Goal: Task Accomplishment & Management: Manage account settings

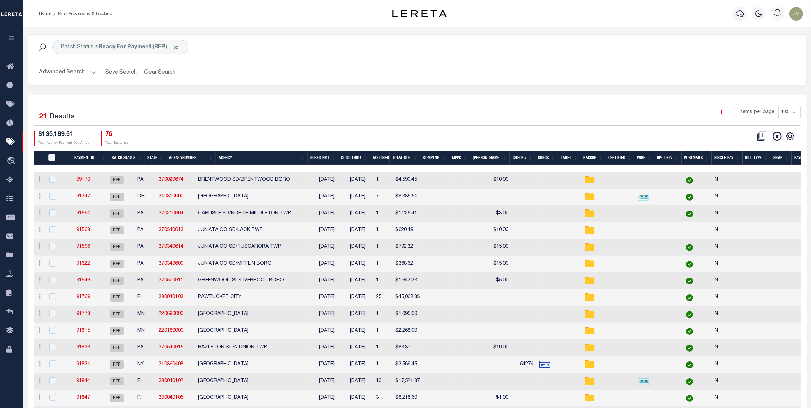
click at [49, 72] on button "Advanced Search" at bounding box center [67, 72] width 57 height 13
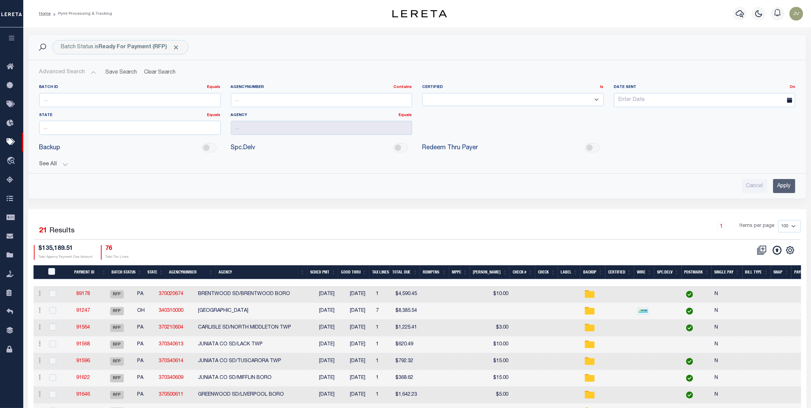
click at [56, 164] on button "See All" at bounding box center [417, 164] width 756 height 6
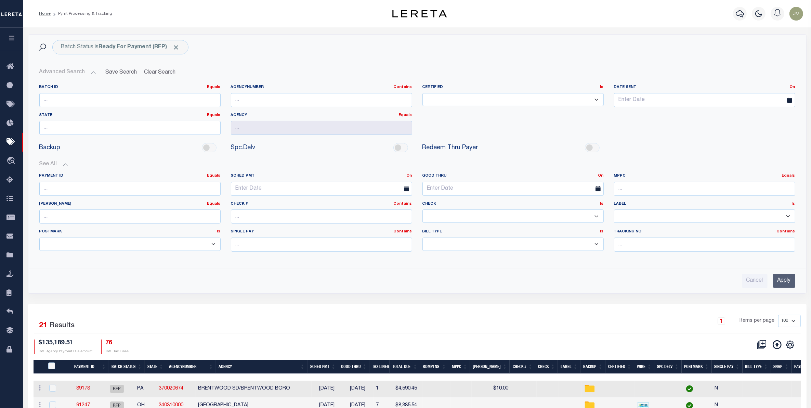
click at [588, 213] on select "Yes No" at bounding box center [512, 215] width 181 height 13
select select "false"
click at [422, 210] on select "Yes No" at bounding box center [512, 215] width 181 height 13
click at [792, 282] on input "Apply" at bounding box center [784, 280] width 22 height 14
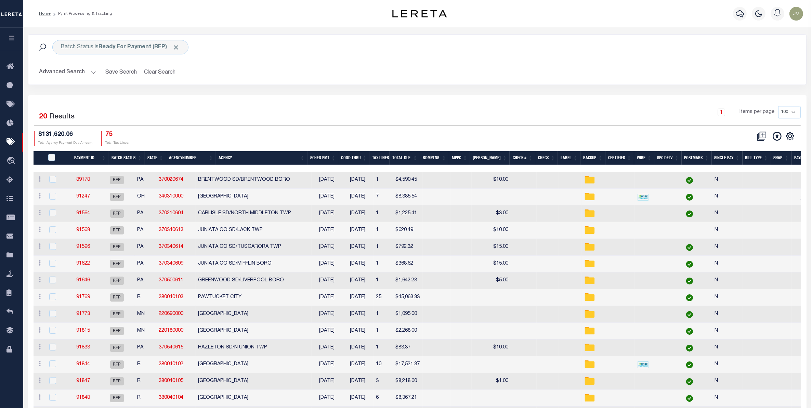
click at [195, 96] on div "Selected 20 Results 1 Items per page 100 200 500 1000 $131,620.06" at bounding box center [417, 303] width 778 height 417
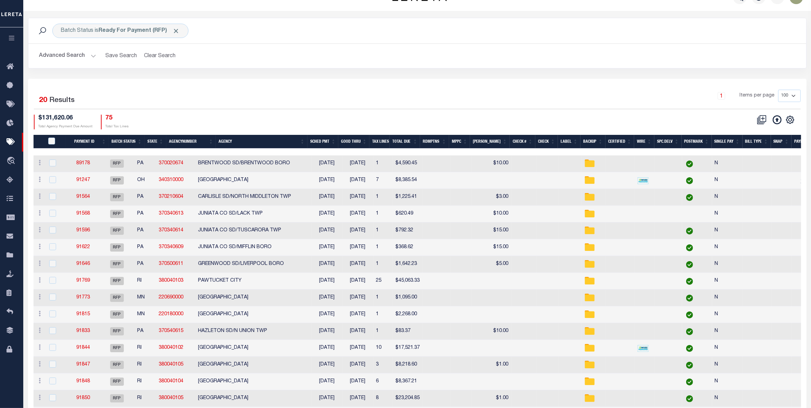
scroll to position [1, 0]
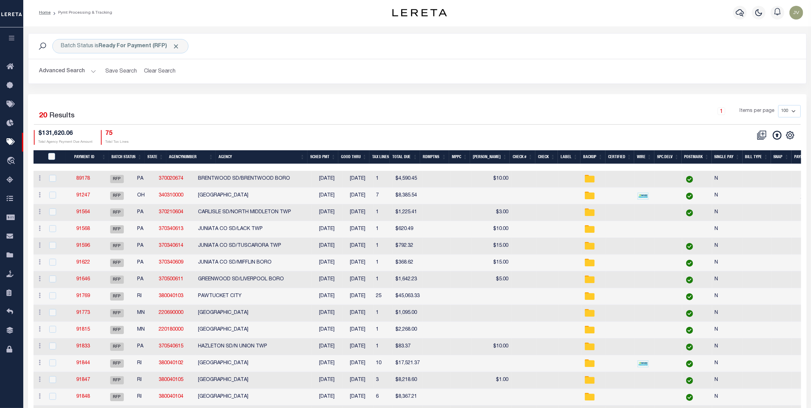
click at [51, 68] on button "Advanced Search" at bounding box center [67, 71] width 57 height 13
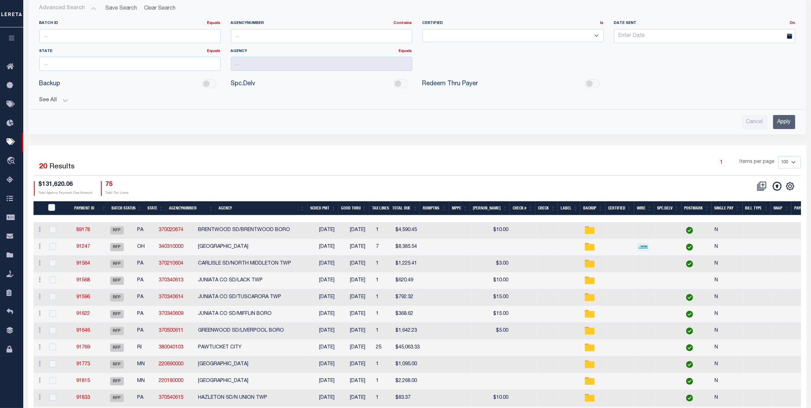
scroll to position [86, 0]
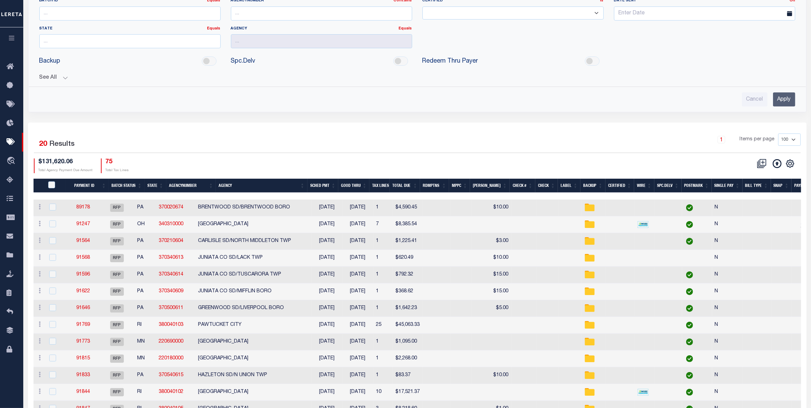
click at [47, 77] on button "See All" at bounding box center [417, 78] width 756 height 6
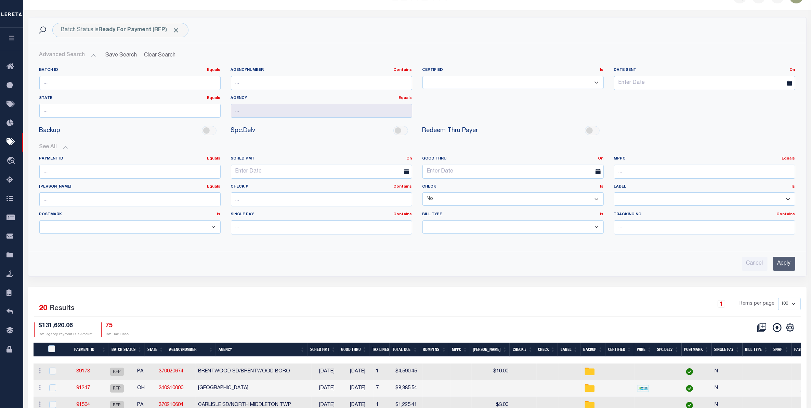
scroll to position [1, 0]
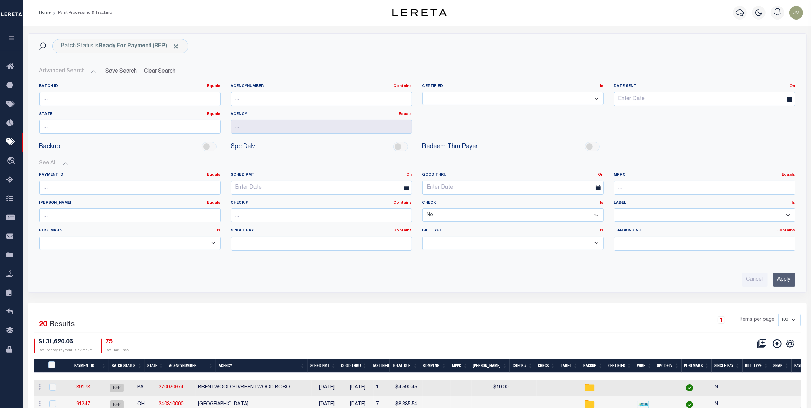
click at [577, 213] on select "Yes No" at bounding box center [512, 214] width 181 height 13
select select
click at [422, 209] on select "Yes No" at bounding box center [512, 214] width 181 height 13
click at [785, 279] on input "Apply" at bounding box center [784, 279] width 22 height 14
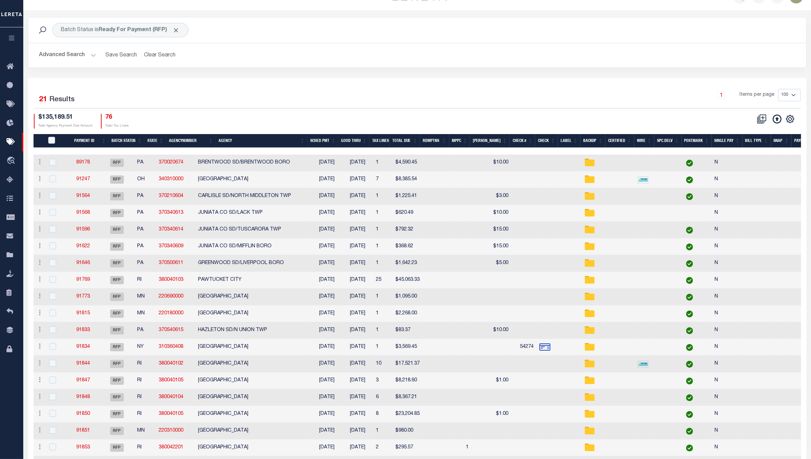
scroll to position [0, 0]
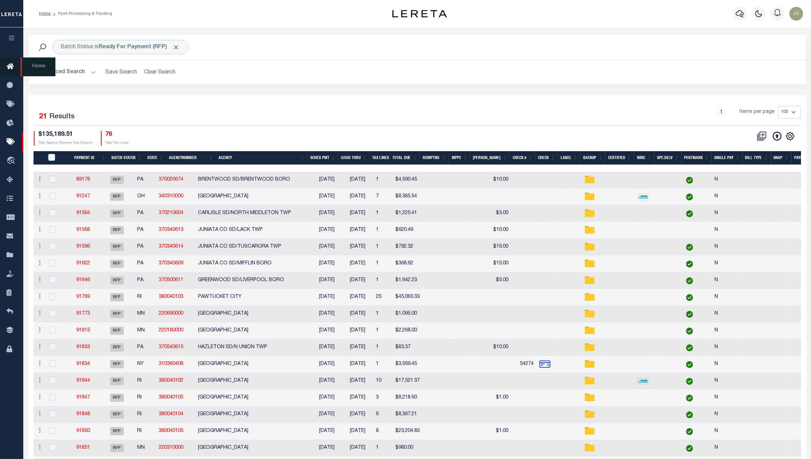
click at [8, 62] on link "Home" at bounding box center [11, 66] width 23 height 19
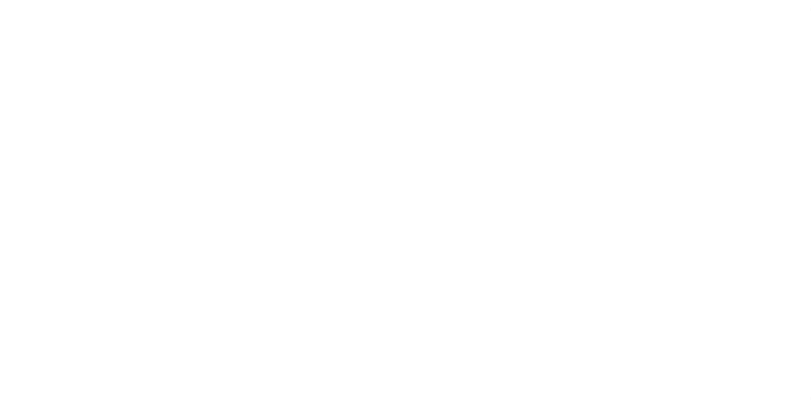
select select "RFP"
select select "CHK"
select select "[PERSON_NAME]"
select select "RFP"
select select "CHK"
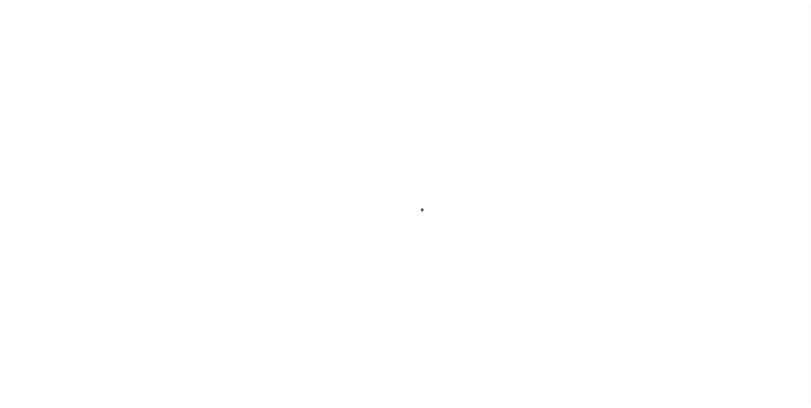
select select "[PERSON_NAME]"
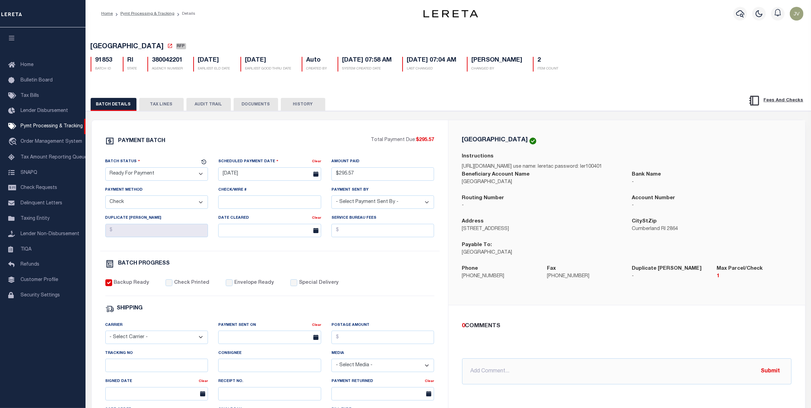
click at [170, 105] on button "TAX LINES" at bounding box center [161, 104] width 44 height 13
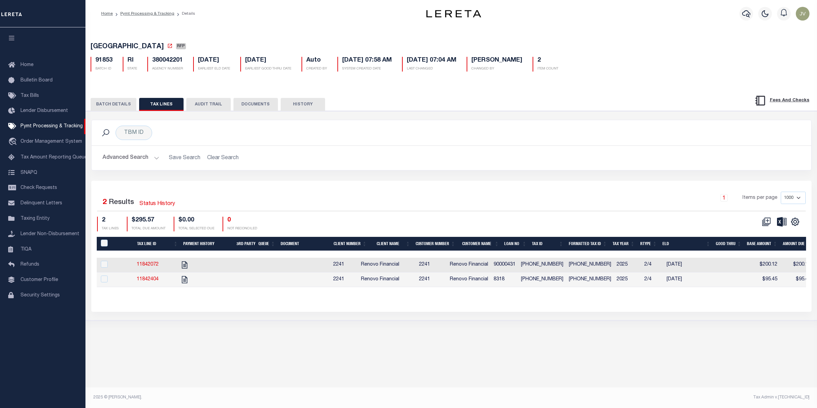
click at [544, 237] on th "Tax ID" at bounding box center [547, 244] width 37 height 14
click at [799, 219] on icon "" at bounding box center [795, 222] width 8 height 8
click at [761, 233] on link "CSV" at bounding box center [767, 232] width 67 height 13
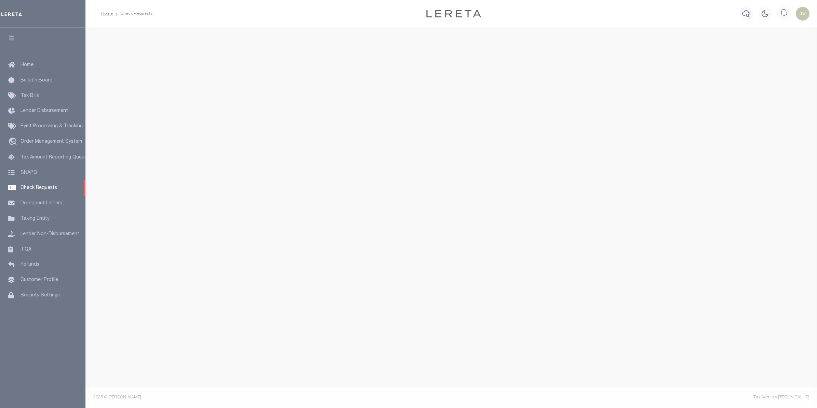
select select "50"
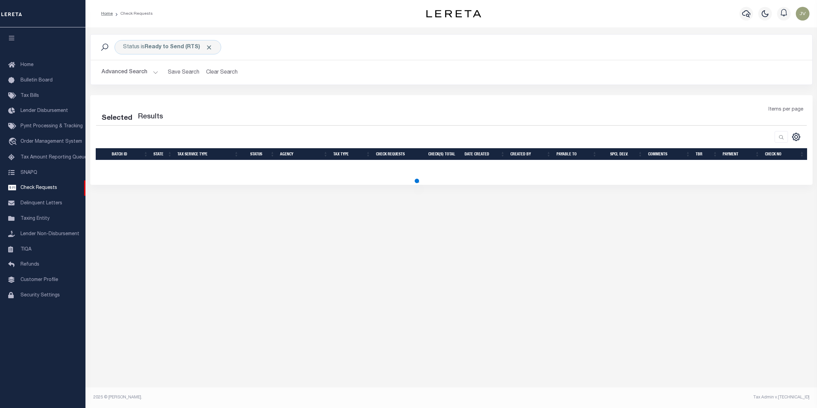
select select "50"
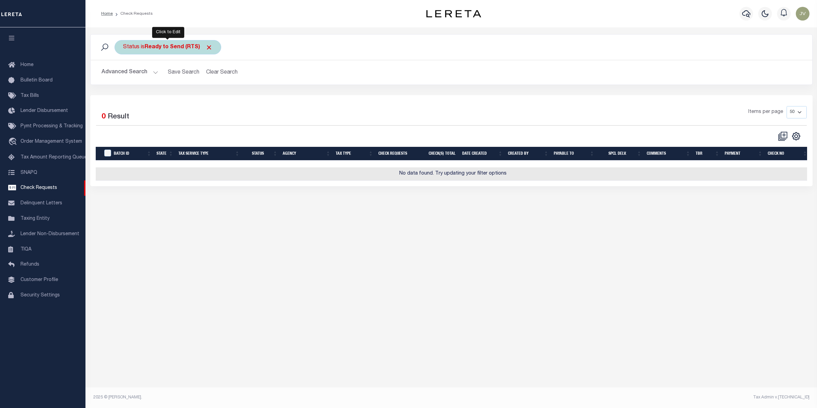
click at [182, 45] on b "Ready to Send (RTS)" at bounding box center [179, 46] width 68 height 5
select select "RTS"
click at [183, 80] on select "Approval Needed (APN) Batching In Progress (BIP) Check Returned (CKR) Cleared a…" at bounding box center [173, 80] width 101 height 13
click at [123, 75] on select "Approval Needed (APN) Batching In Progress (BIP) Check Returned (CKR) Cleared a…" at bounding box center [173, 80] width 101 height 13
click at [215, 94] on input "Apply" at bounding box center [214, 95] width 20 height 11
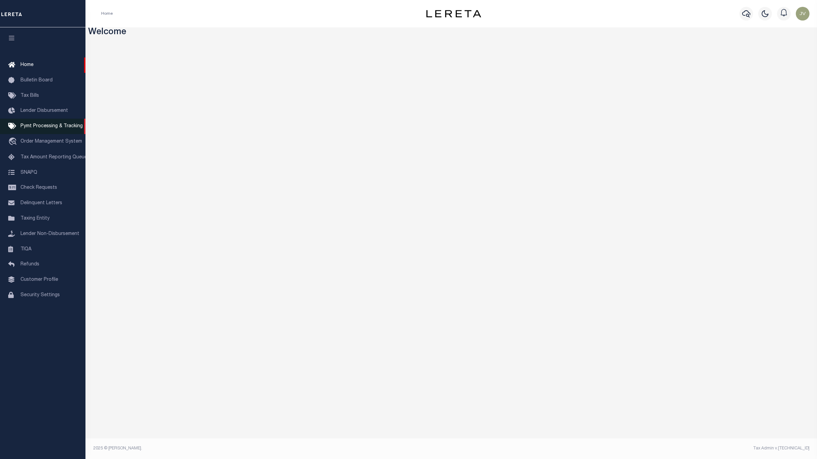
drag, startPoint x: 43, startPoint y: 126, endPoint x: 39, endPoint y: 128, distance: 4.1
click at [43, 126] on span "Pymt Processing & Tracking" at bounding box center [52, 126] width 62 height 5
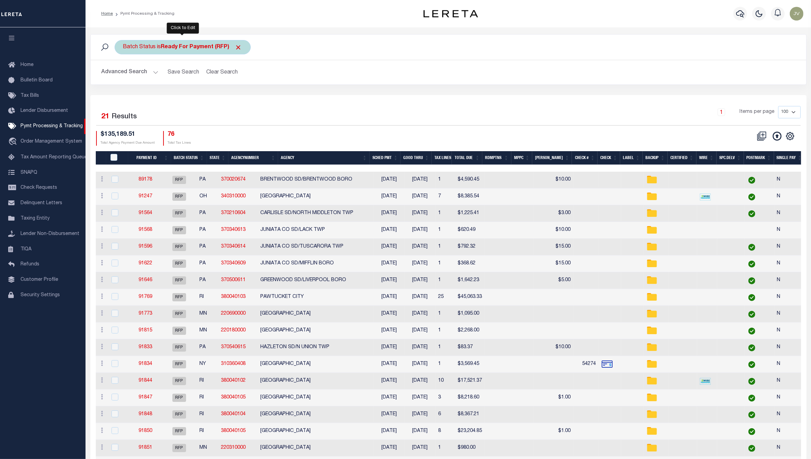
click at [168, 49] on b "Ready For Payment (RFP)" at bounding box center [201, 46] width 81 height 5
select select "RFP"
click at [179, 76] on select "Awaiting Funds (AWF) Cleared and Complete (CAC) New Check Needed (NCN) Payment …" at bounding box center [173, 80] width 101 height 13
click at [123, 75] on select "Awaiting Funds (AWF) Cleared and Complete (CAC) New Check Needed (NCN) Payment …" at bounding box center [173, 80] width 101 height 13
click at [214, 95] on input "Apply" at bounding box center [214, 95] width 20 height 11
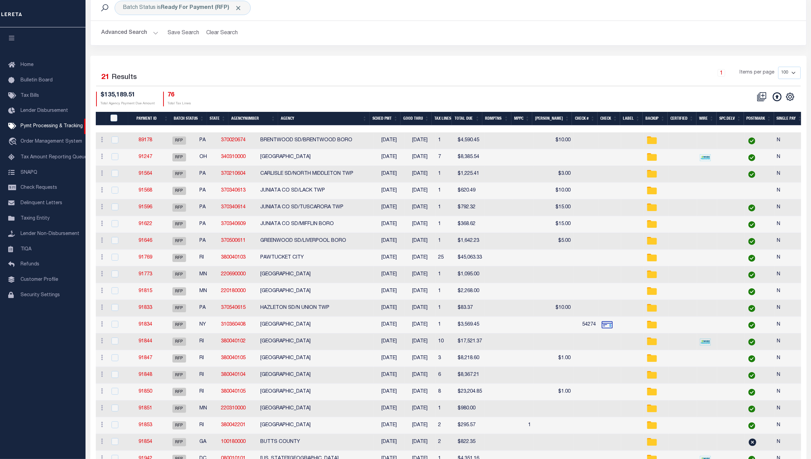
scroll to position [85, 0]
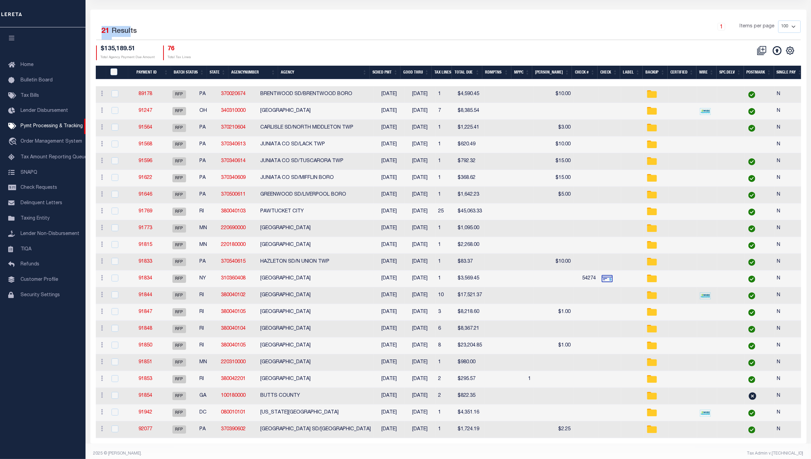
drag, startPoint x: 102, startPoint y: 32, endPoint x: 132, endPoint y: 28, distance: 30.0
click at [132, 28] on div "21 Results" at bounding box center [120, 33] width 36 height 14
click at [491, 37] on div "1 Items per page 100 200 500 1000" at bounding box center [537, 30] width 536 height 19
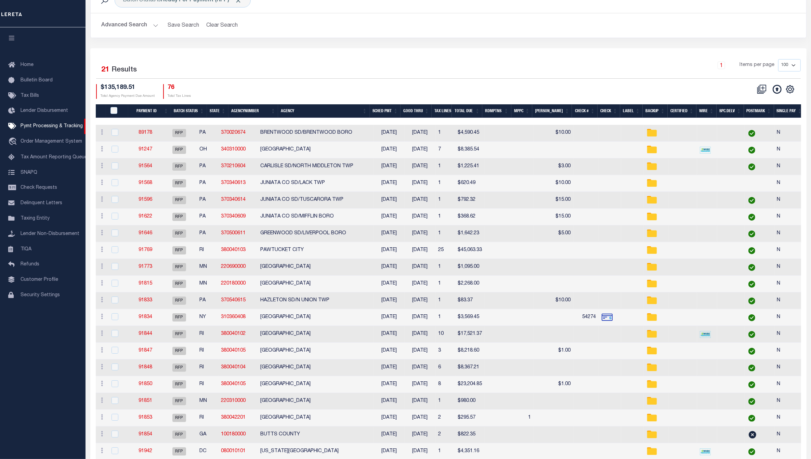
scroll to position [0, 0]
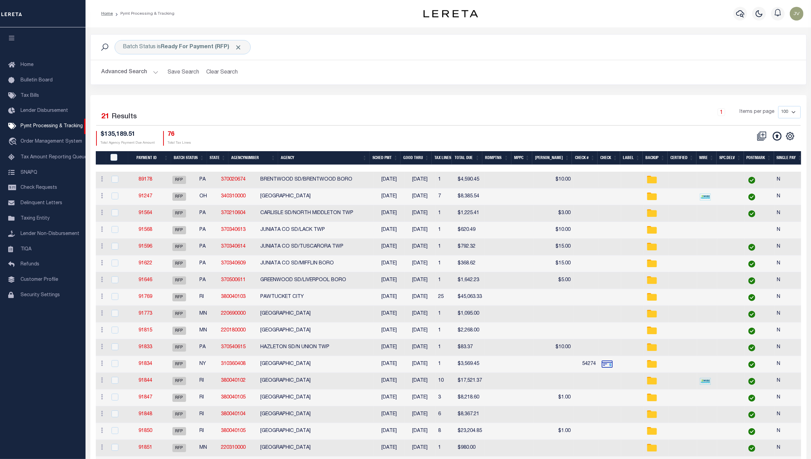
click at [136, 74] on button "Advanced Search" at bounding box center [130, 72] width 57 height 13
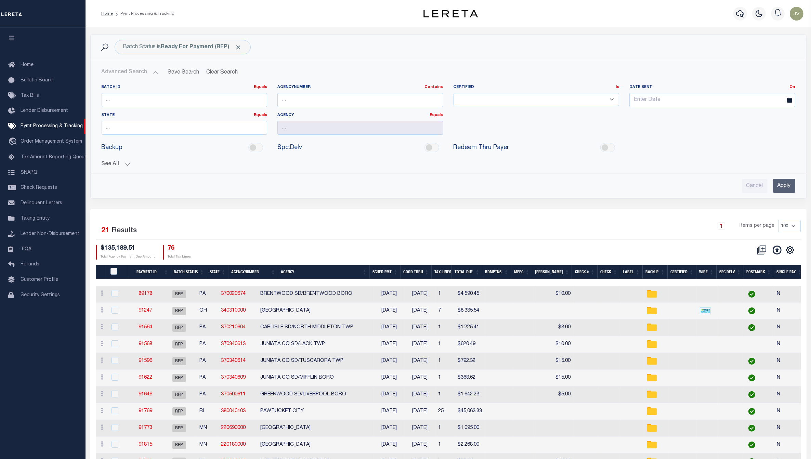
click at [119, 165] on button "See All" at bounding box center [448, 164] width 693 height 6
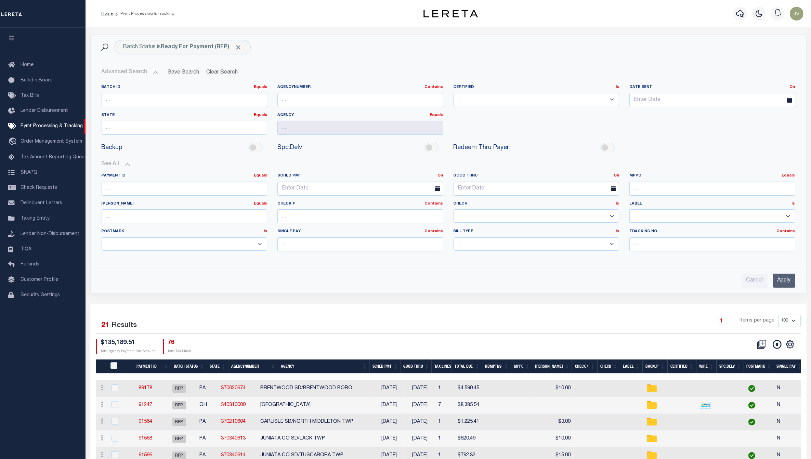
click at [509, 216] on select "Yes No" at bounding box center [536, 215] width 166 height 13
select select "false"
click at [453, 210] on select "Yes No" at bounding box center [536, 215] width 166 height 13
click at [779, 281] on input "Apply" at bounding box center [784, 280] width 22 height 14
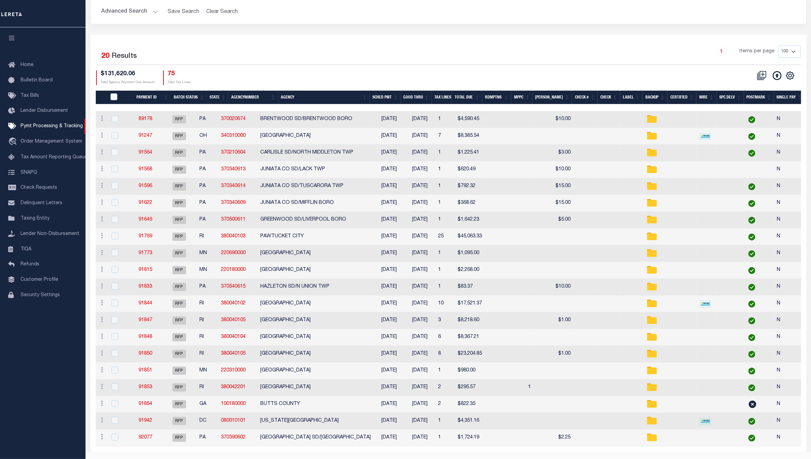
scroll to position [78, 0]
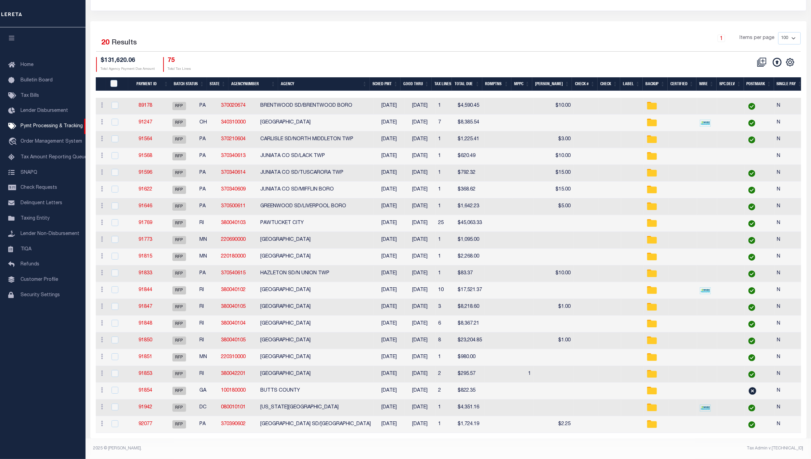
click at [505, 51] on div "Selected 20 Results 1 Items per page 100 200 500 1000 $131,620.06 Total Agency …" at bounding box center [448, 51] width 715 height 39
click at [444, 455] on footer "2025 © LERETA. Tax Admin v.1.0.0.1" at bounding box center [447, 448] width 725 height 21
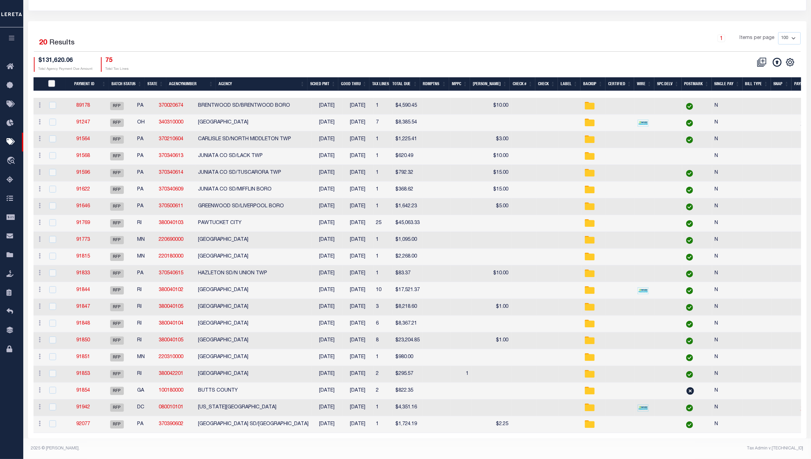
click at [52, 80] on input "PayeePmtBatchStatus" at bounding box center [51, 83] width 7 height 7
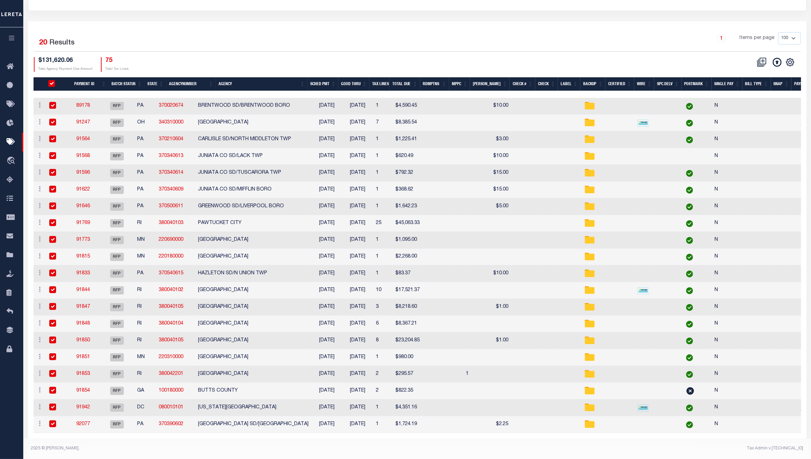
checkbox input "true"
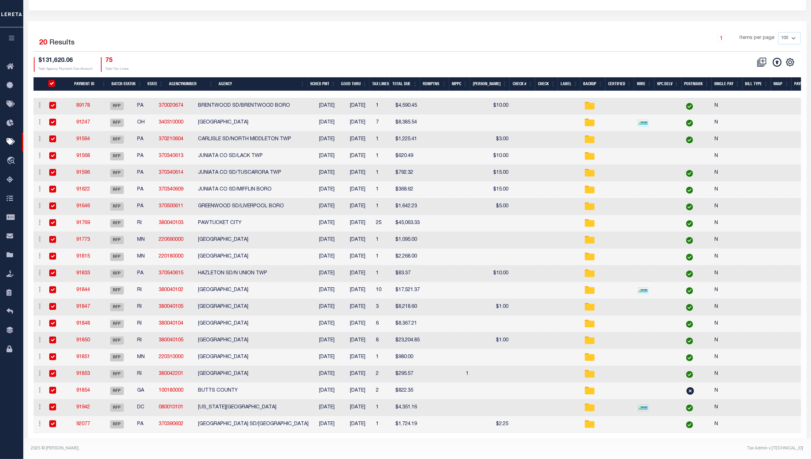
checkbox input "true"
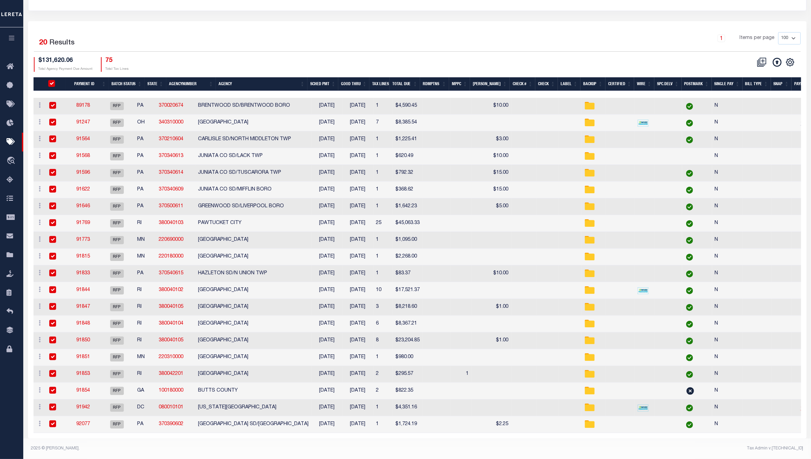
checkbox input "true"
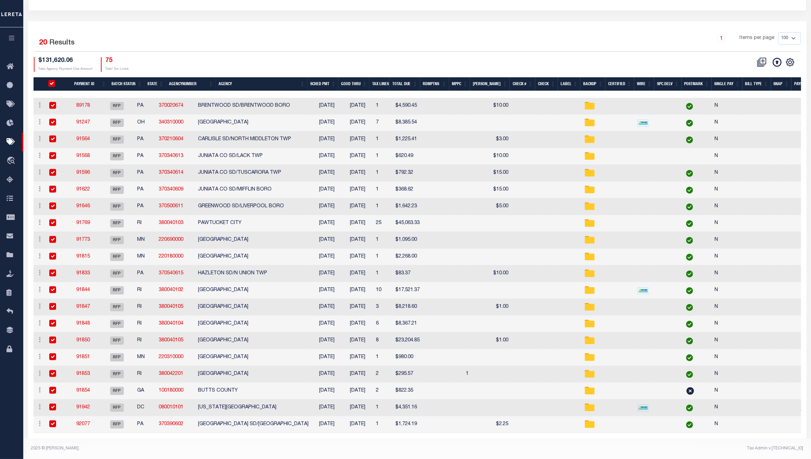
checkbox input "true"
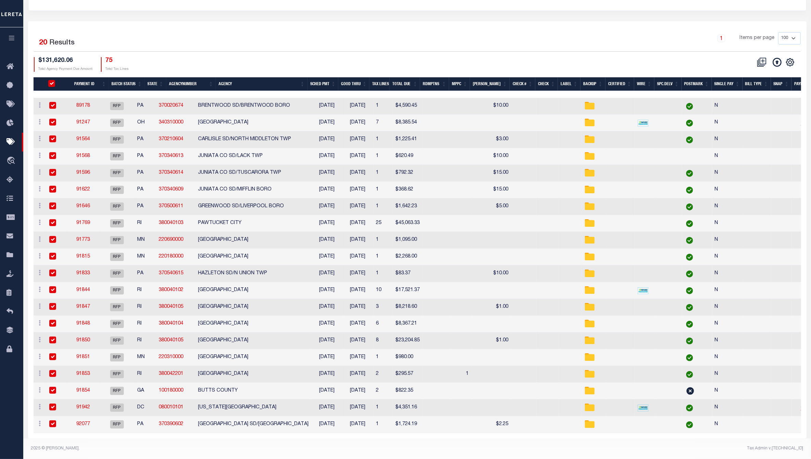
checkbox input "true"
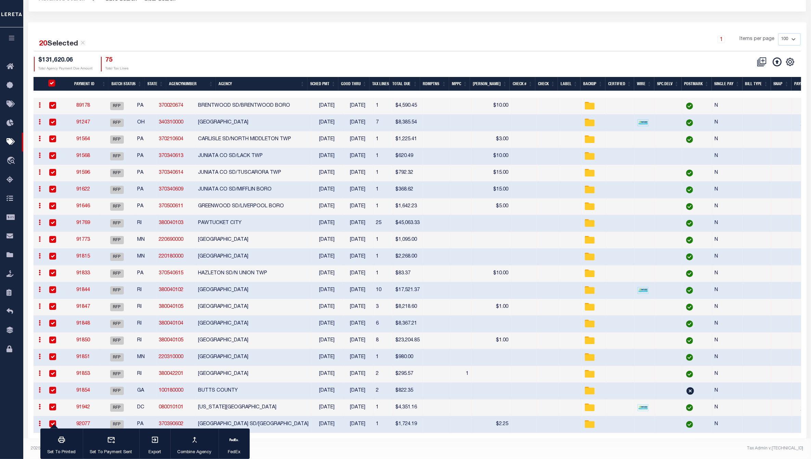
scroll to position [77, 0]
click at [61, 435] on div "button" at bounding box center [61, 440] width 17 height 17
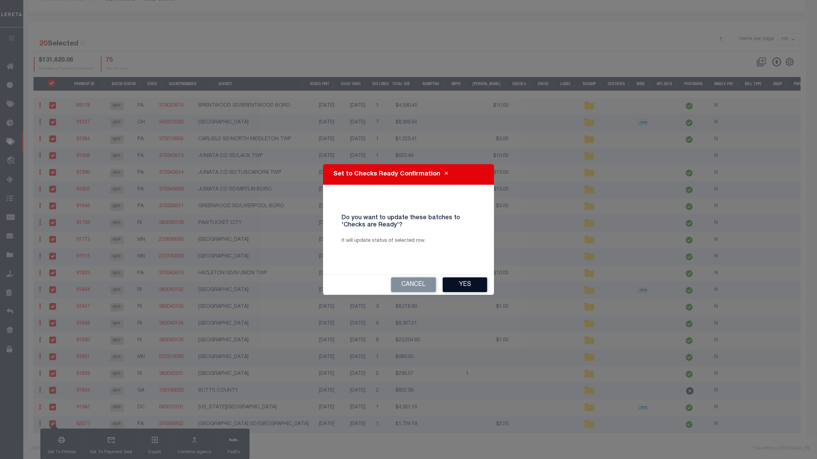
click at [475, 284] on button "Yes" at bounding box center [465, 284] width 44 height 15
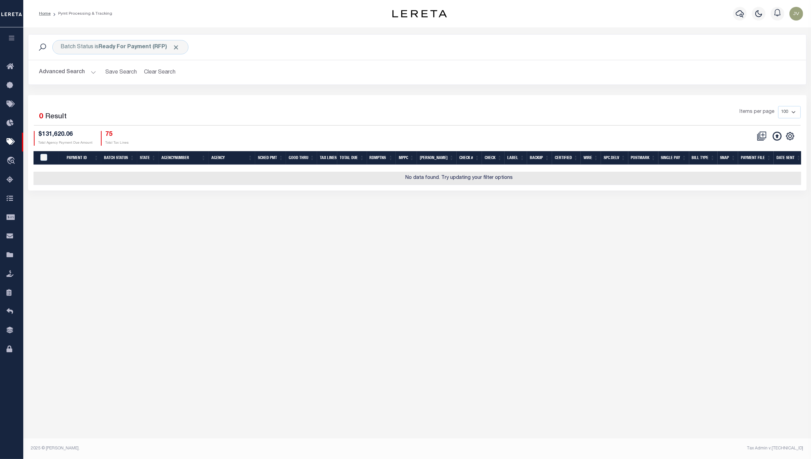
scroll to position [0, 0]
click at [71, 74] on button "Advanced Search" at bounding box center [67, 72] width 57 height 13
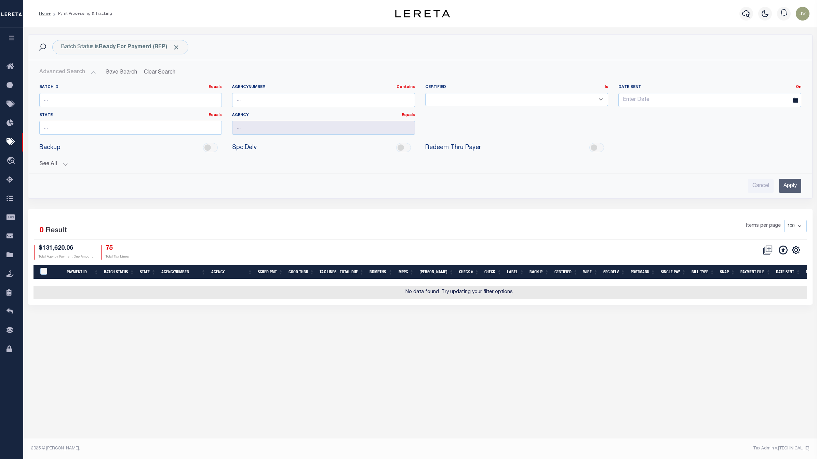
click at [57, 164] on button "See All" at bounding box center [420, 164] width 762 height 6
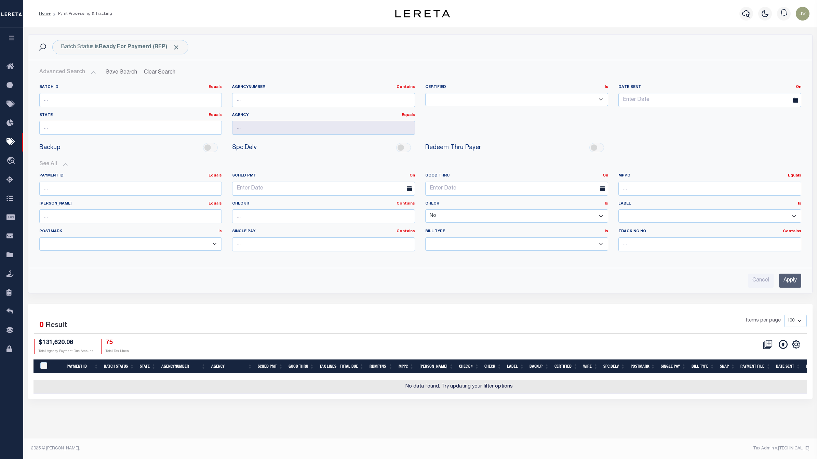
click at [531, 220] on select "Yes No" at bounding box center [516, 215] width 183 height 13
select select
click at [425, 210] on select "Yes No" at bounding box center [516, 215] width 183 height 13
click at [787, 281] on input "Apply" at bounding box center [790, 280] width 22 height 14
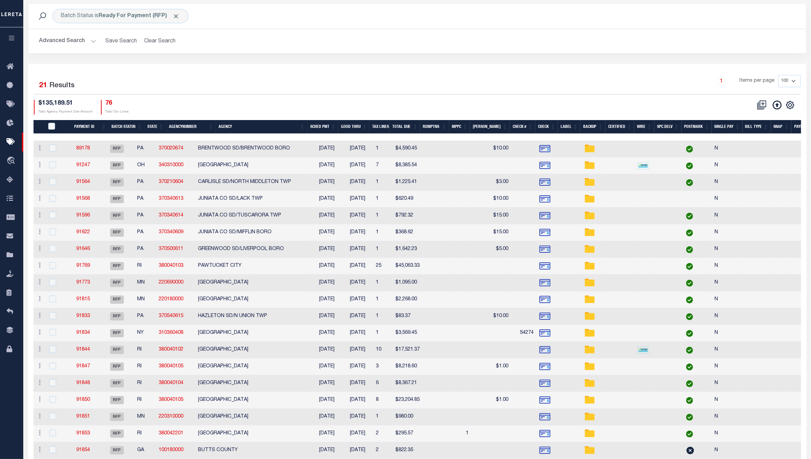
scroll to position [95, 0]
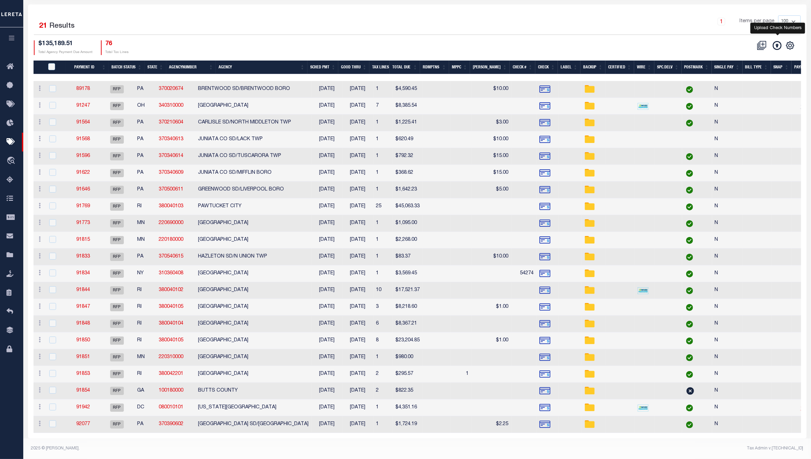
click at [777, 41] on icon at bounding box center [776, 45] width 9 height 9
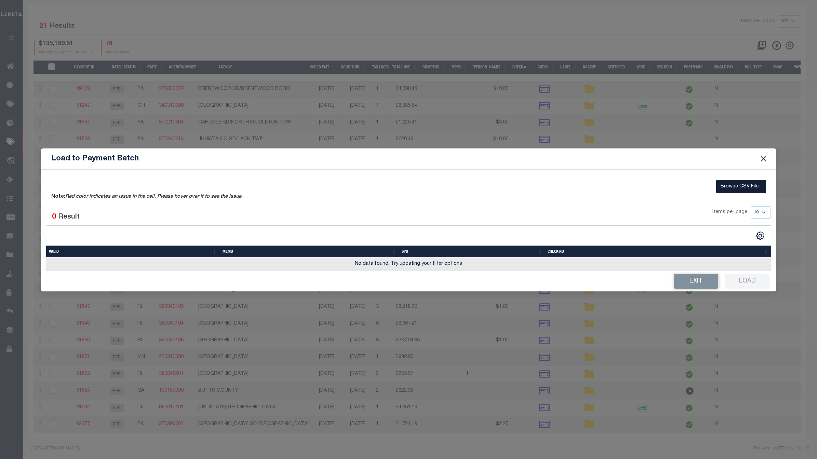
click at [751, 186] on label "Browse CSV File..." at bounding box center [741, 186] width 50 height 13
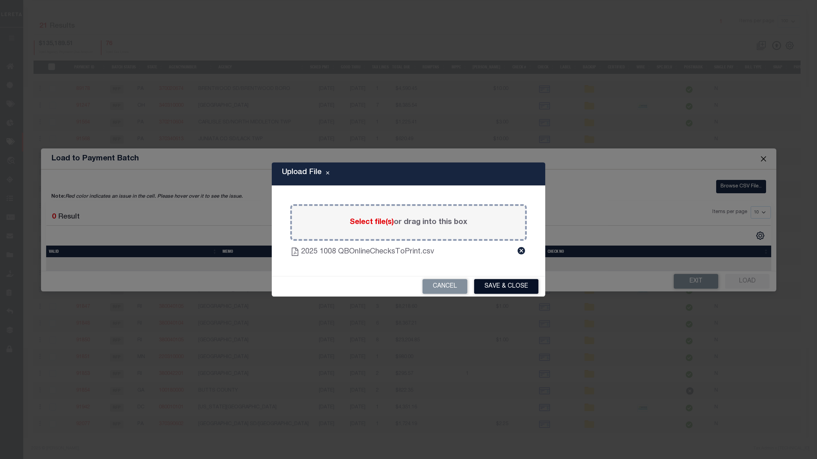
click at [525, 284] on button "Save & Close" at bounding box center [506, 286] width 64 height 15
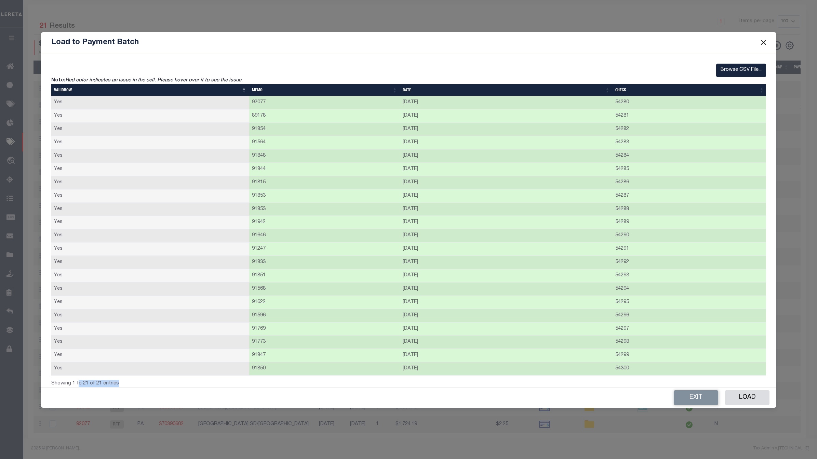
drag, startPoint x: 79, startPoint y: 384, endPoint x: 120, endPoint y: 379, distance: 41.9
click at [120, 379] on div "Showing 1 to 21 of 21 entries" at bounding box center [197, 381] width 293 height 12
drag, startPoint x: 653, startPoint y: 38, endPoint x: 646, endPoint y: 32, distance: 8.7
click at [646, 32] on div "Load to Payment Batch" at bounding box center [408, 42] width 735 height 21
click at [744, 399] on button "Load" at bounding box center [747, 397] width 44 height 15
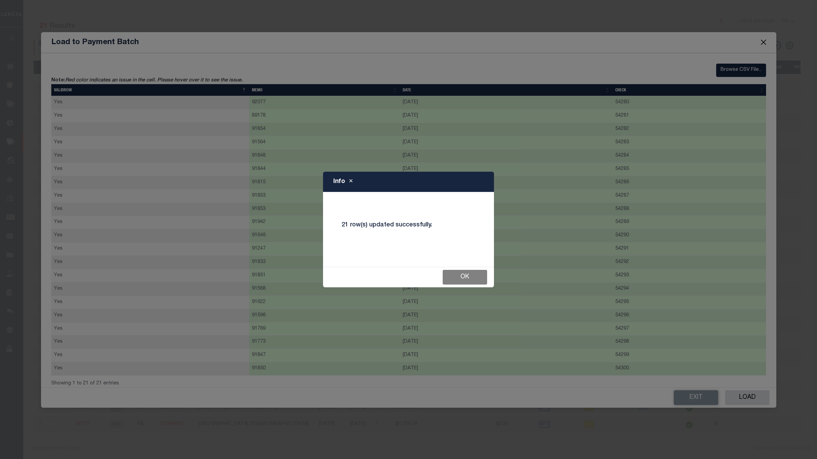
click at [480, 280] on button "Ok" at bounding box center [465, 277] width 44 height 15
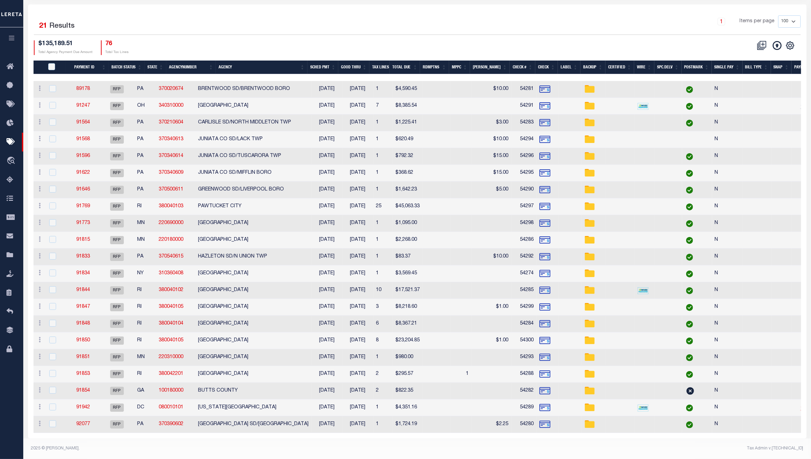
drag, startPoint x: 482, startPoint y: 371, endPoint x: 377, endPoint y: 370, distance: 105.6
click at [377, 370] on tr "ACTIONS Delete Batch 91853 RFP RI 380042201 CUMBERLAND FIRE DISTRICT 10/08/2025…" at bounding box center [491, 374] width 915 height 17
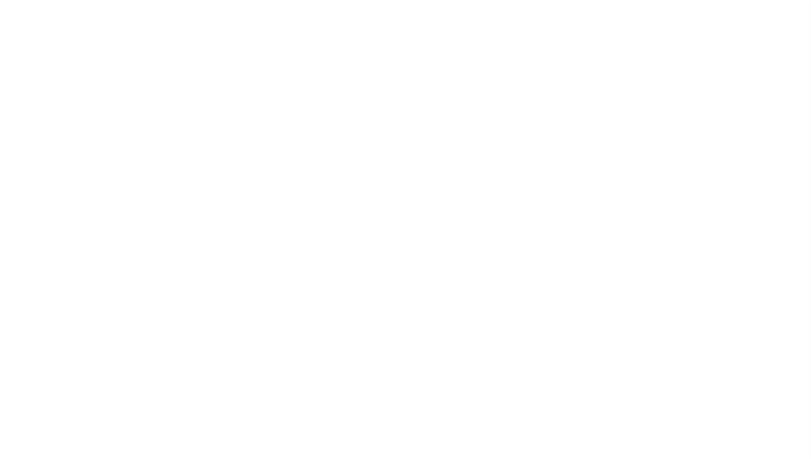
select select "RFP"
select select "CHK"
select select "[PERSON_NAME]"
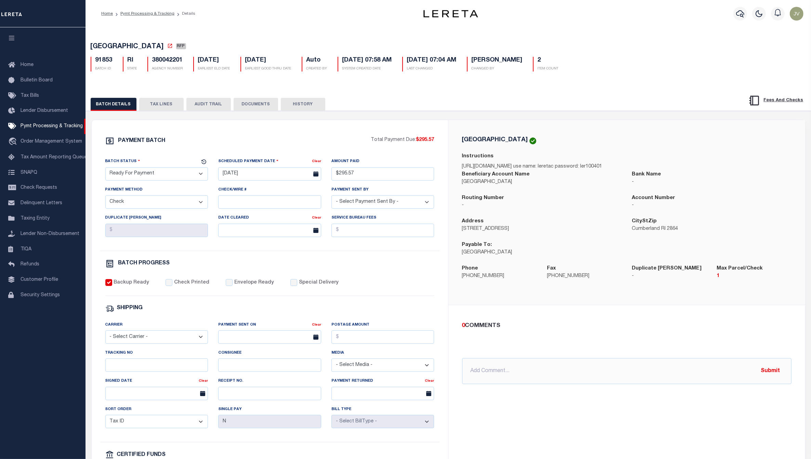
click at [164, 103] on button "TAX LINES" at bounding box center [161, 104] width 44 height 13
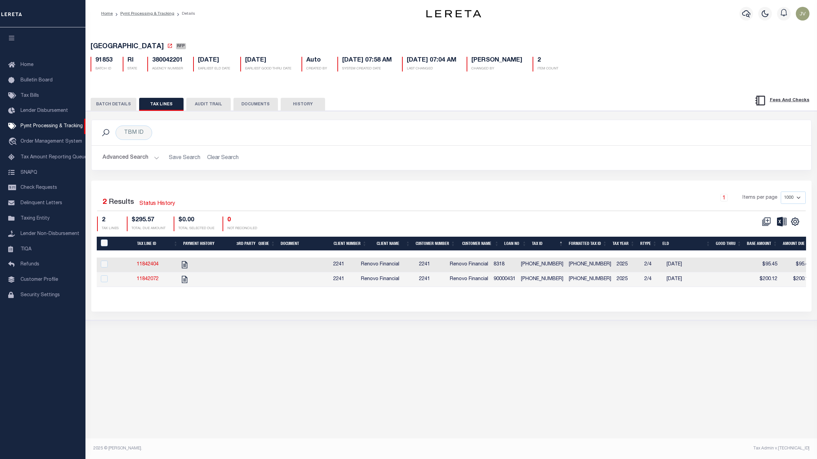
click at [544, 241] on th "Tax ID" at bounding box center [547, 244] width 37 height 14
click at [793, 221] on icon "" at bounding box center [795, 221] width 9 height 9
click at [750, 235] on span "CSV" at bounding box center [745, 232] width 10 height 5
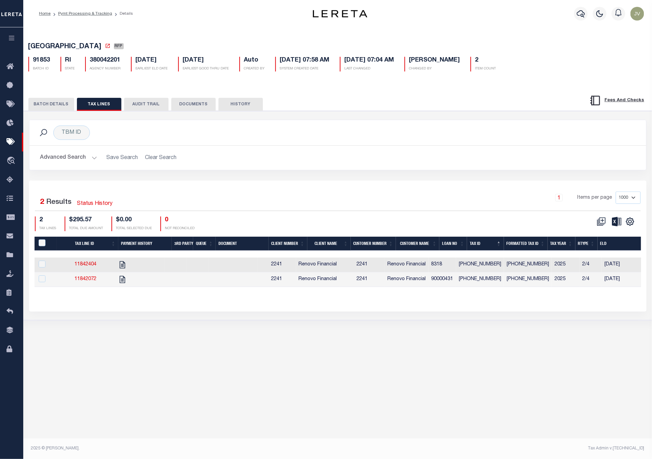
click at [58, 106] on button "BATCH DETAILS" at bounding box center [51, 104] width 46 height 13
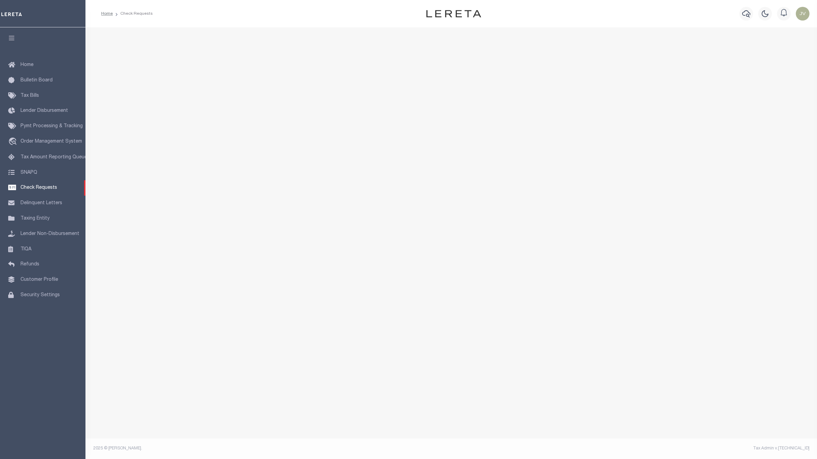
select select "50"
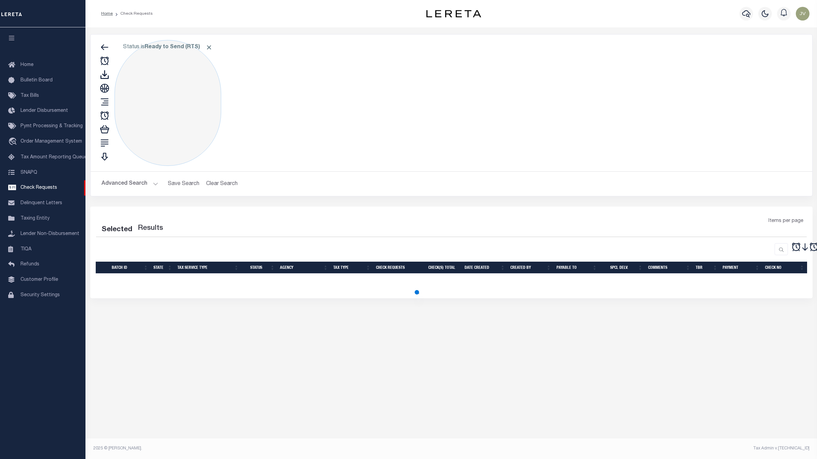
select select "50"
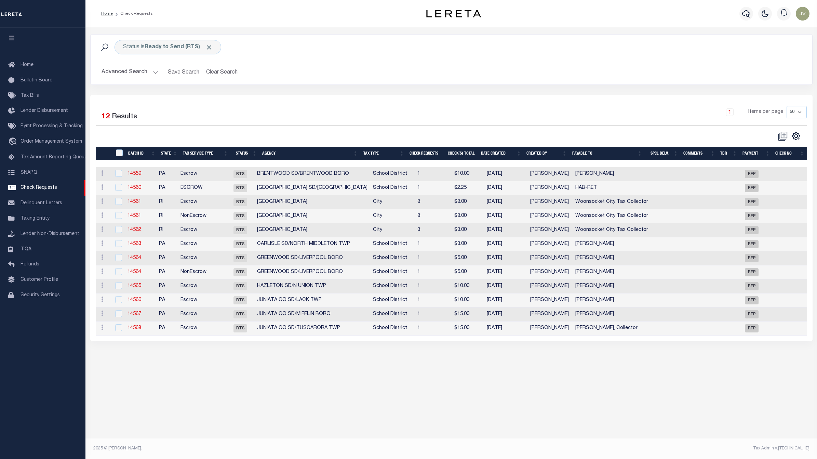
click at [192, 148] on th "Tax Service Type" at bounding box center [205, 154] width 51 height 14
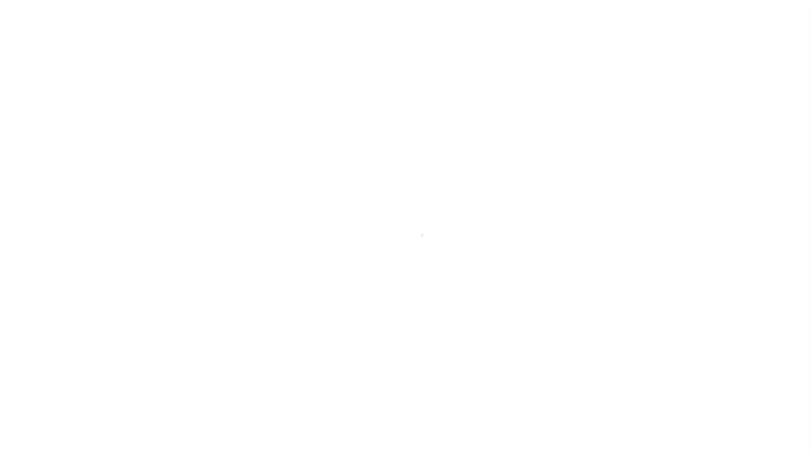
select select "RFP"
select select "CHK"
select select "[PERSON_NAME]"
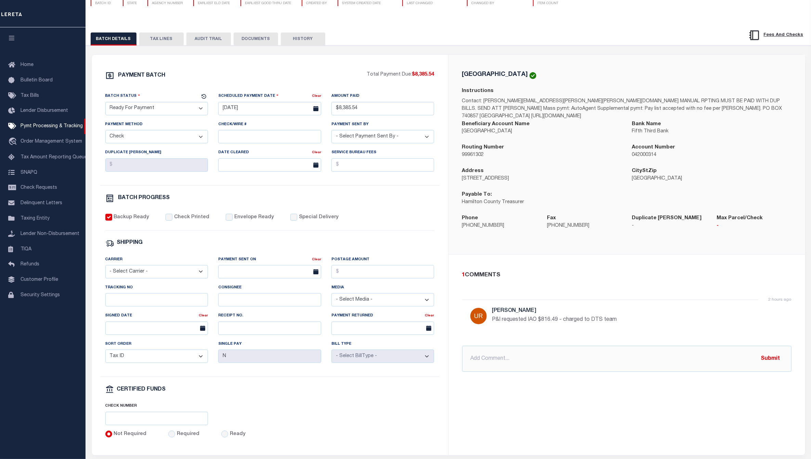
scroll to position [85, 0]
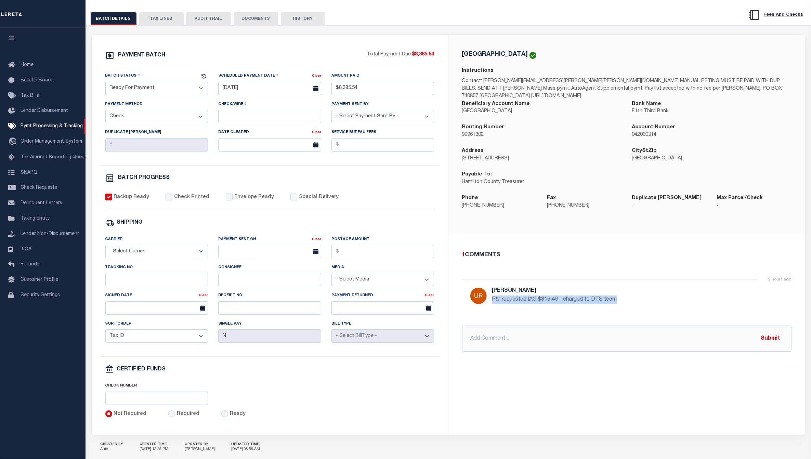
drag, startPoint x: 493, startPoint y: 303, endPoint x: 624, endPoint y: 299, distance: 131.3
click at [624, 299] on p "P&I requested IAO $816.49 - charged to DTS team" at bounding box center [594, 299] width 205 height 8
click at [590, 301] on p "P&I requested IAO $816.49 - charged to DTS team" at bounding box center [594, 299] width 205 height 8
drag, startPoint x: 626, startPoint y: 298, endPoint x: 524, endPoint y: 285, distance: 103.0
click at [524, 285] on div "2 hours ago [PERSON_NAME] requested IAO $816.49 - charged to DTS team" at bounding box center [626, 298] width 329 height 38
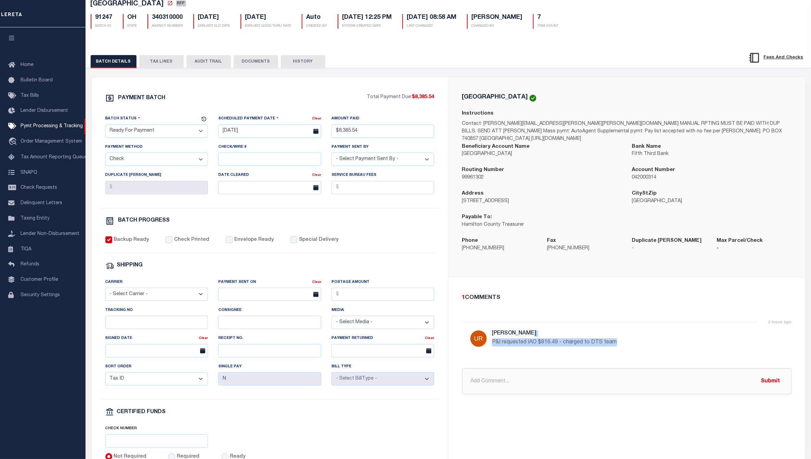
scroll to position [0, 0]
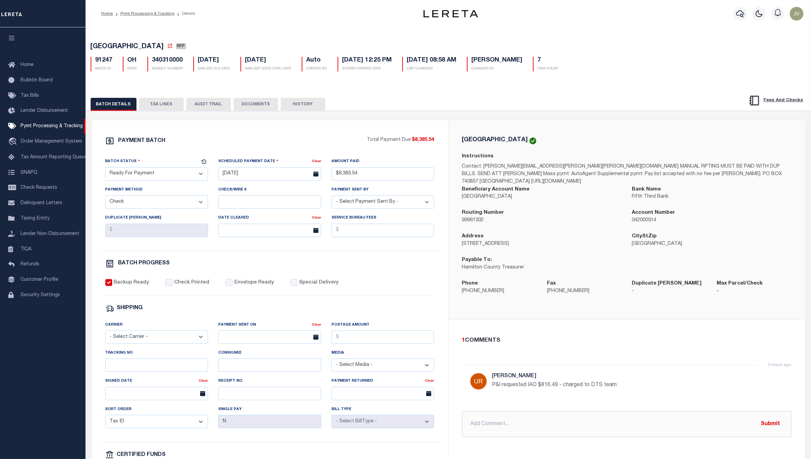
click at [603, 344] on div "1 COMMENTS" at bounding box center [625, 340] width 326 height 9
drag, startPoint x: 635, startPoint y: 389, endPoint x: 487, endPoint y: 387, distance: 147.7
click at [487, 387] on div "2 hours ago Urbina, Matthew P&I requested IAO $816.49 - charged to DTS team" at bounding box center [626, 384] width 329 height 38
click at [571, 256] on div "Address 138 East Court Street, Room 402" at bounding box center [542, 244] width 170 height 24
drag, startPoint x: 622, startPoint y: 388, endPoint x: 493, endPoint y: 381, distance: 129.1
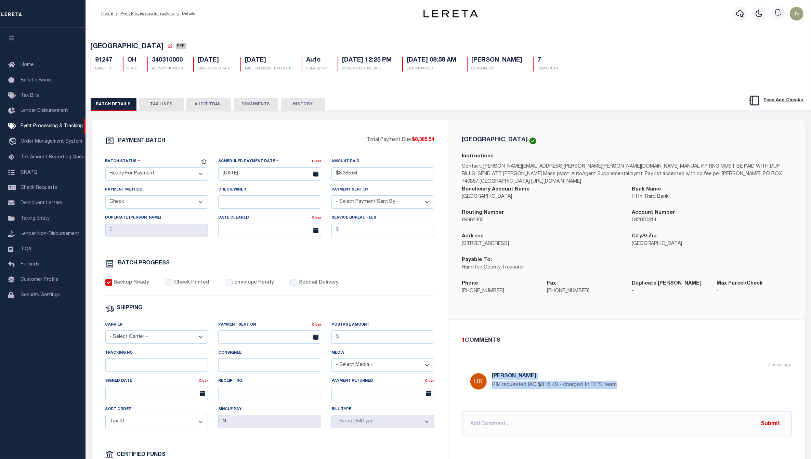
click at [493, 381] on div "2 hours ago Urbina, Matthew P&I requested IAO $816.49 - charged to DTS team" at bounding box center [594, 384] width 205 height 22
drag, startPoint x: 525, startPoint y: 267, endPoint x: 464, endPoint y: 266, distance: 61.6
click at [464, 266] on p "Hamilton County Treasurer" at bounding box center [542, 268] width 160 height 8
drag, startPoint x: 629, startPoint y: 394, endPoint x: 508, endPoint y: 374, distance: 123.3
click at [508, 374] on div "2 hours ago Urbina, Matthew P&I requested IAO $816.49 - charged to DTS team" at bounding box center [594, 384] width 205 height 22
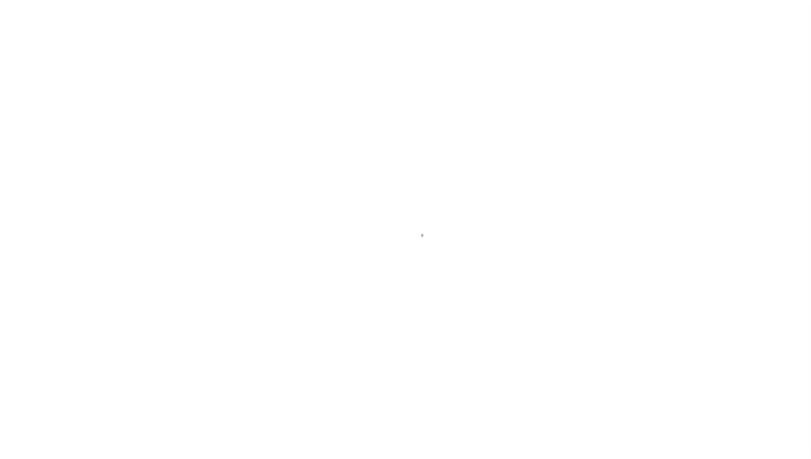
select select "RFP"
select select "CHK"
select select "[PERSON_NAME]"
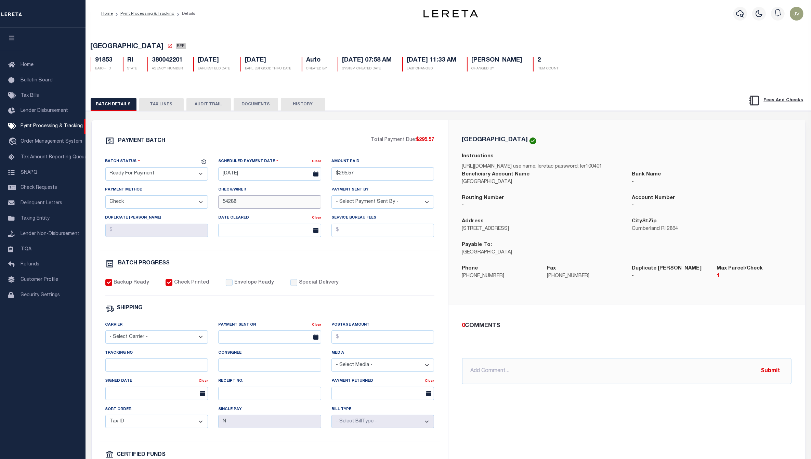
click at [223, 202] on input "54288" at bounding box center [269, 201] width 103 height 13
click at [226, 208] on input "54288" at bounding box center [269, 201] width 103 height 13
click at [221, 204] on input "54288" at bounding box center [269, 201] width 103 height 13
type input "54287 - 54288"
click at [426, 251] on div "Batch Status - Select Status - Scheduled for Payment Ready For Payment Payment …" at bounding box center [269, 204] width 339 height 93
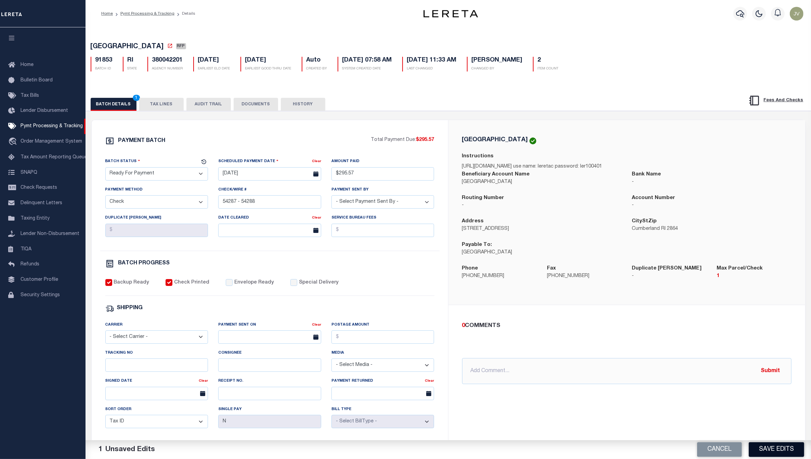
click at [778, 451] on button "Save Edits" at bounding box center [775, 449] width 55 height 15
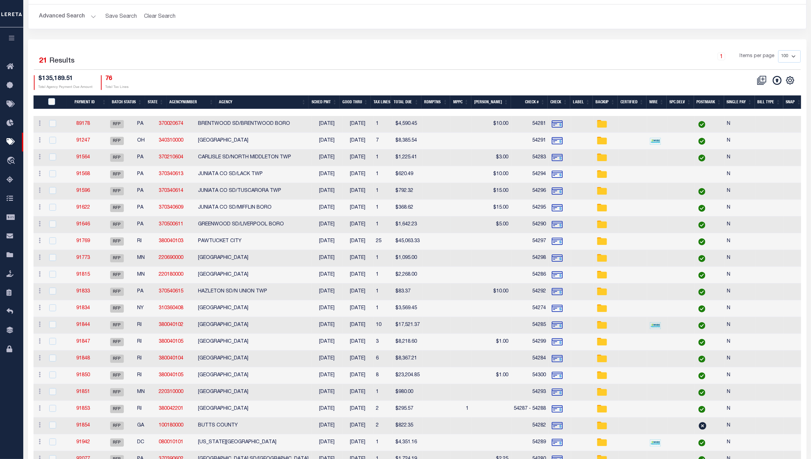
scroll to position [85, 0]
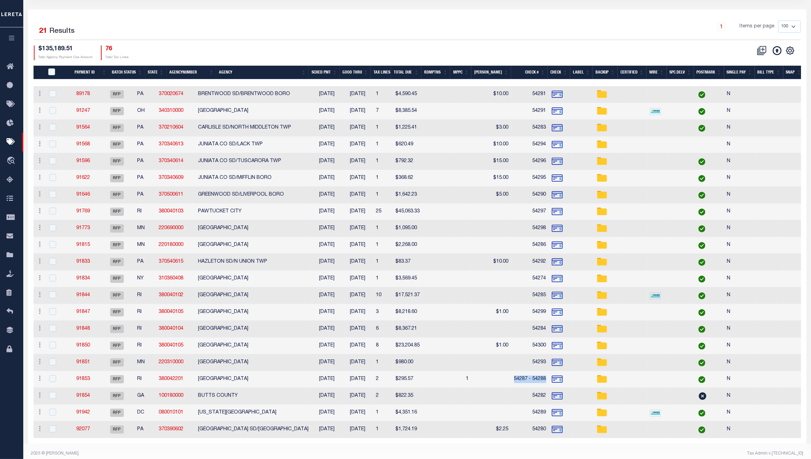
drag, startPoint x: 513, startPoint y: 378, endPoint x: 545, endPoint y: 378, distance: 32.1
click at [545, 378] on td "54287 - 54288" at bounding box center [530, 379] width 38 height 17
checkbox input "true"
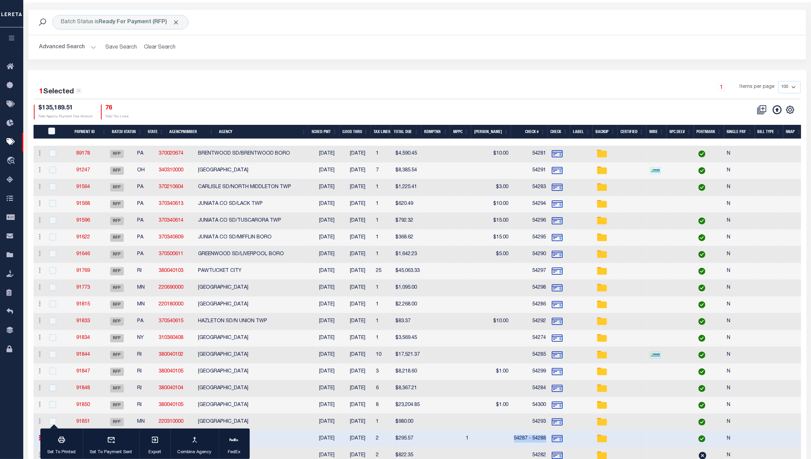
scroll to position [0, 0]
